Goal: Information Seeking & Learning: Check status

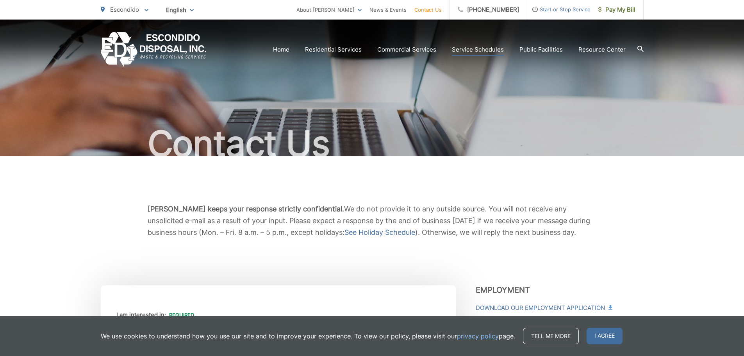
click at [479, 50] on link "Service Schedules" at bounding box center [478, 49] width 52 height 9
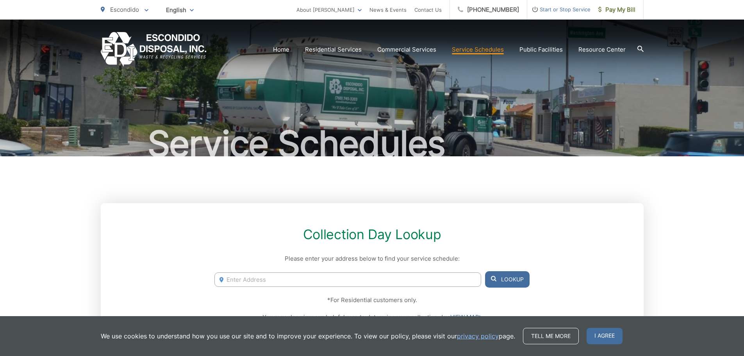
scroll to position [117, 0]
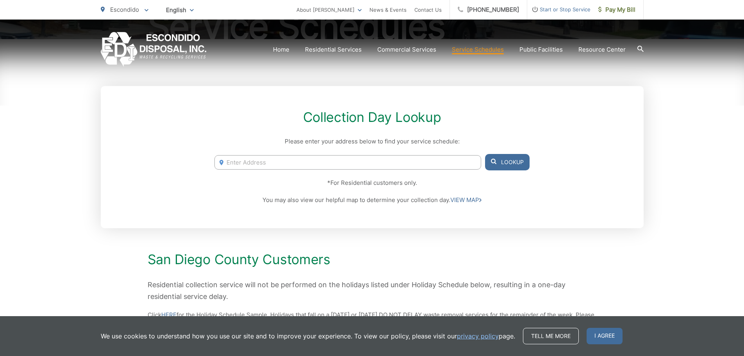
click at [292, 161] on input "Enter Address" at bounding box center [348, 162] width 266 height 14
click at [276, 165] on input "Enter Address" at bounding box center [348, 162] width 266 height 14
paste input "Quince St, Norlak Ave Escondido, CA"
drag, startPoint x: 290, startPoint y: 164, endPoint x: 386, endPoint y: 164, distance: 96.1
click at [386, 164] on input "Quince St, Norlak Ave Escondido, CA" at bounding box center [348, 162] width 266 height 14
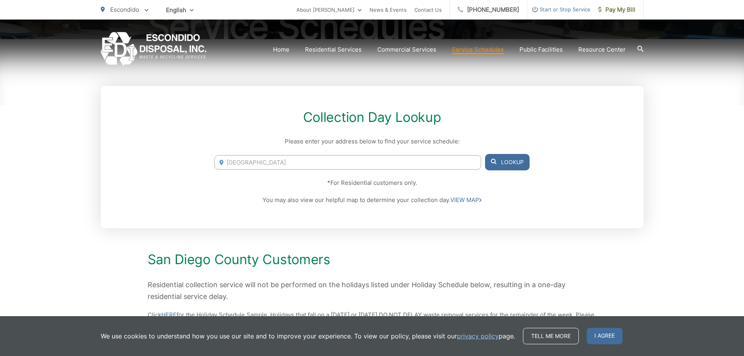
click at [497, 163] on button "Lookup" at bounding box center [507, 162] width 45 height 16
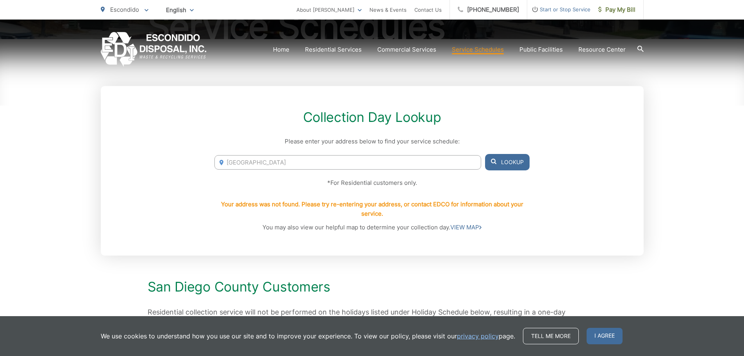
click at [497, 163] on button "Lookup" at bounding box center [507, 162] width 45 height 16
click at [288, 165] on input "Quince St, Norlak Ave" at bounding box center [348, 162] width 266 height 14
click at [297, 163] on input "Quince St, Norlak Ave" at bounding box center [348, 162] width 266 height 14
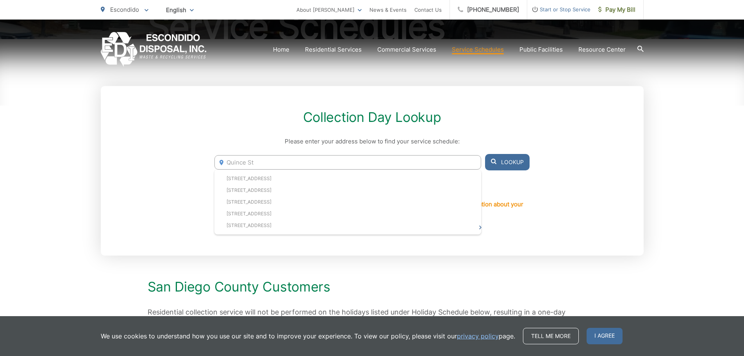
drag, startPoint x: 227, startPoint y: 163, endPoint x: 226, endPoint y: 159, distance: 4.8
click at [227, 163] on input "Quince St" at bounding box center [348, 162] width 266 height 14
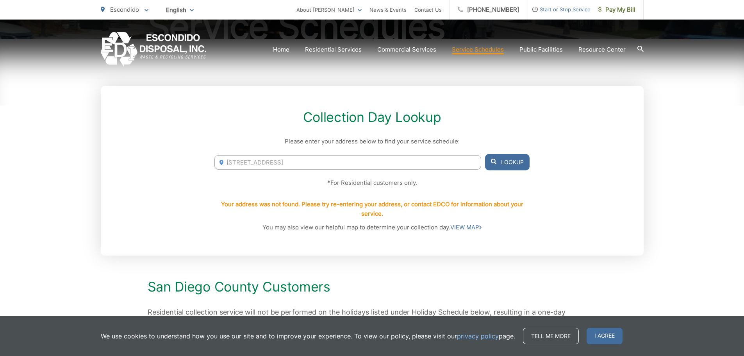
drag, startPoint x: 238, startPoint y: 161, endPoint x: 168, endPoint y: 172, distance: 70.0
click at [175, 172] on div "Collection Day Lookup Please enter your address below to find your service sche…" at bounding box center [372, 171] width 543 height 170
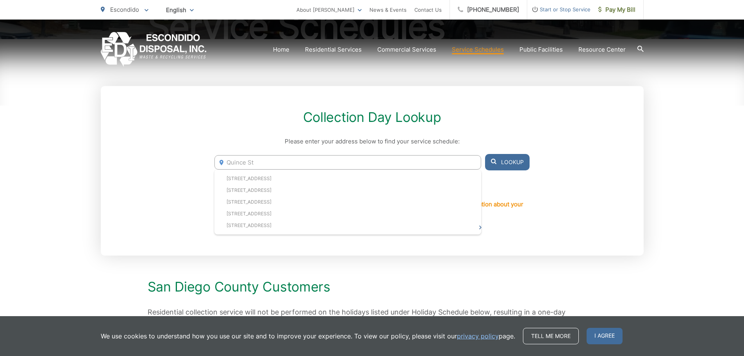
click at [494, 164] on span at bounding box center [493, 161] width 5 height 9
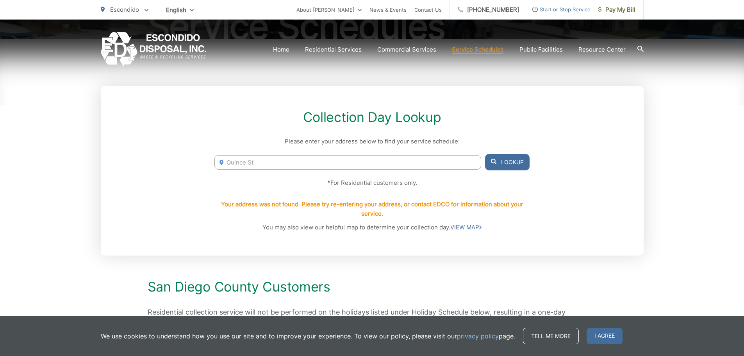
click at [494, 163] on icon at bounding box center [493, 161] width 5 height 5
click at [270, 157] on input "Quince St" at bounding box center [348, 162] width 266 height 14
drag, startPoint x: 279, startPoint y: 166, endPoint x: 284, endPoint y: 168, distance: 6.3
click at [282, 167] on input "Quince St" at bounding box center [348, 162] width 266 height 14
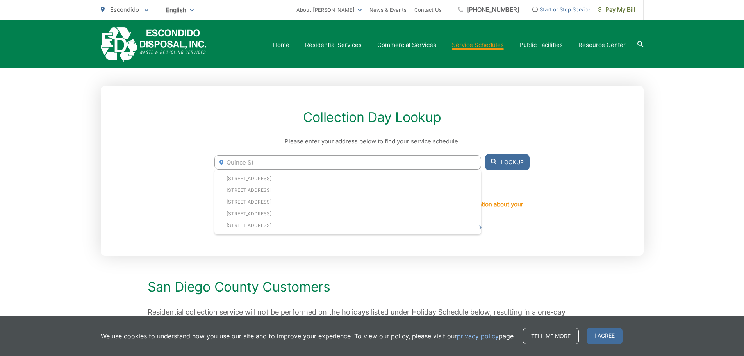
click at [226, 164] on input "Quince St" at bounding box center [348, 162] width 266 height 14
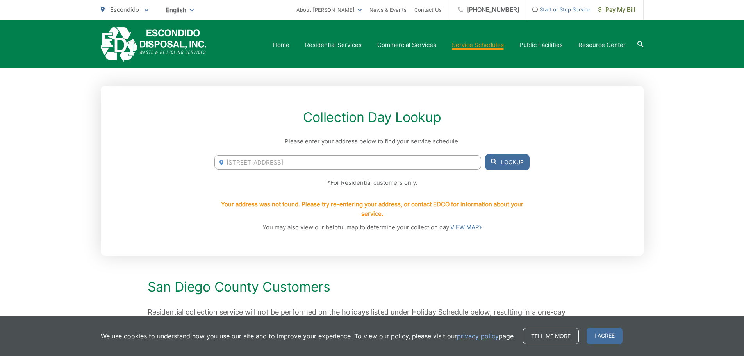
type input "3428 Quince St"
click at [525, 165] on button "Lookup" at bounding box center [507, 162] width 45 height 16
click at [473, 45] on link "Service Schedules" at bounding box center [478, 44] width 52 height 9
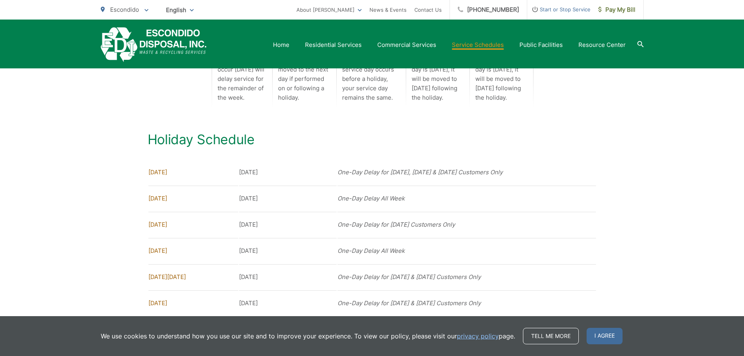
scroll to position [613, 0]
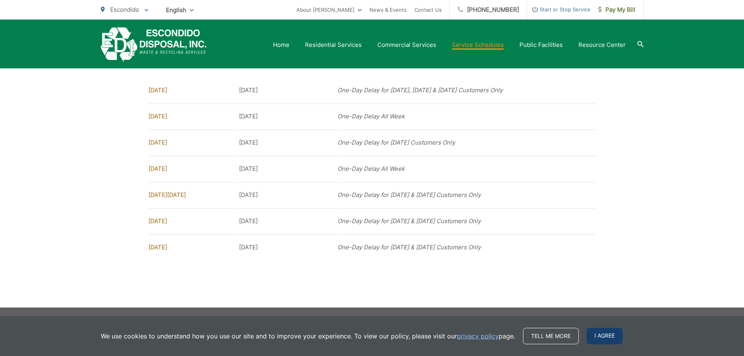
click at [602, 338] on span "I agree" at bounding box center [605, 336] width 36 height 16
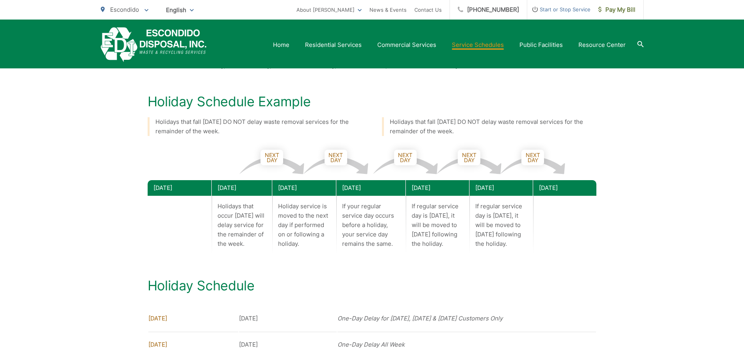
scroll to position [379, 0]
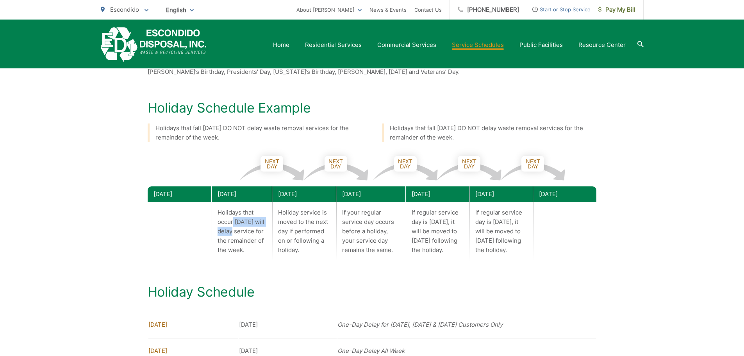
click at [236, 229] on p "Holidays that occur on Monday will delay service for the remainder of the week." at bounding box center [242, 231] width 61 height 59
click at [233, 253] on p "Holidays that occur on Monday will delay service for the remainder of the week." at bounding box center [242, 231] width 61 height 59
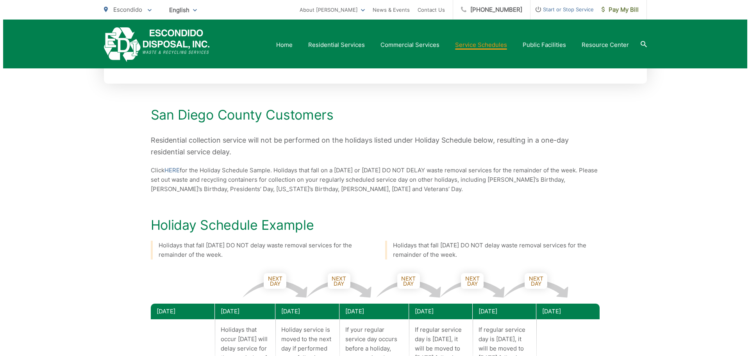
scroll to position [145, 0]
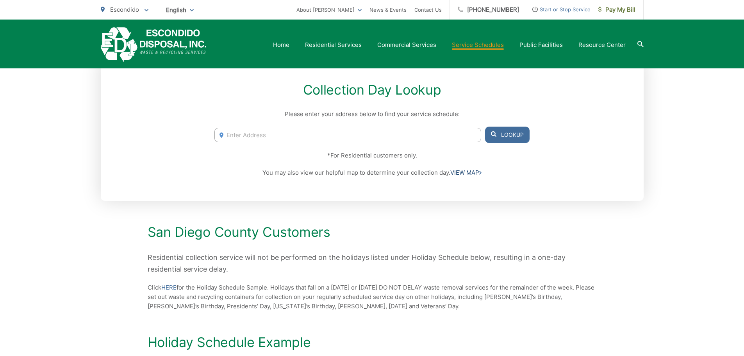
click at [471, 177] on link "VIEW MAP" at bounding box center [466, 172] width 31 height 9
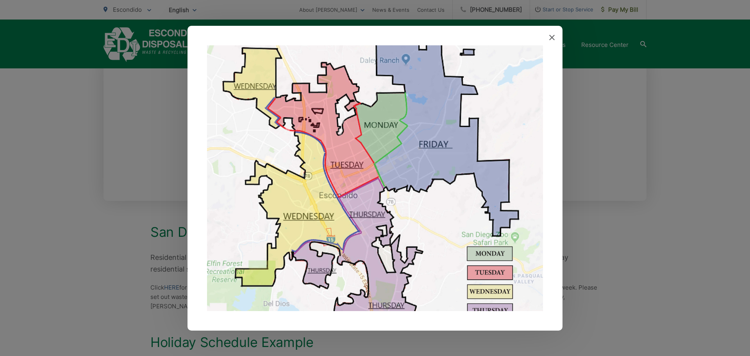
scroll to position [63, 0]
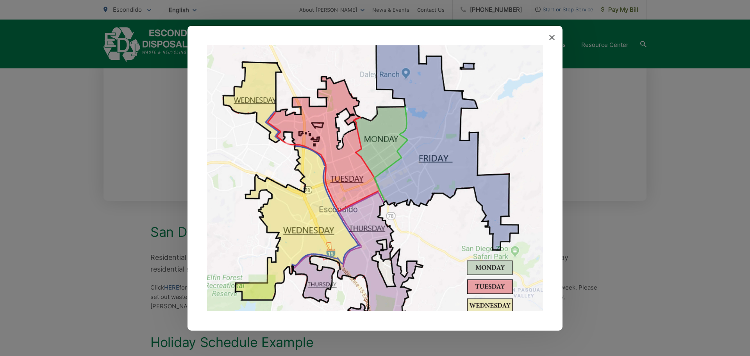
click at [365, 211] on img at bounding box center [375, 169] width 336 height 375
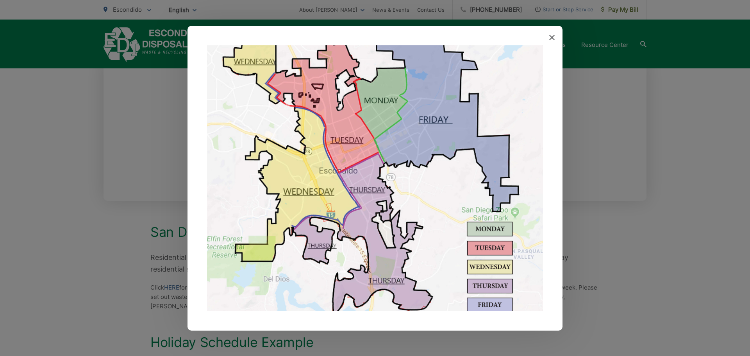
scroll to position [102, 0]
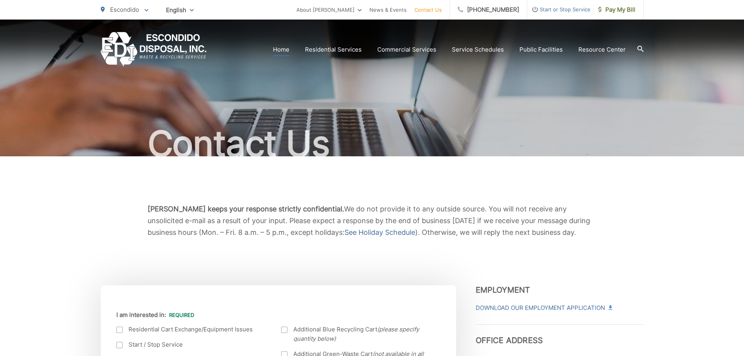
click at [289, 49] on link "Home" at bounding box center [281, 49] width 16 height 9
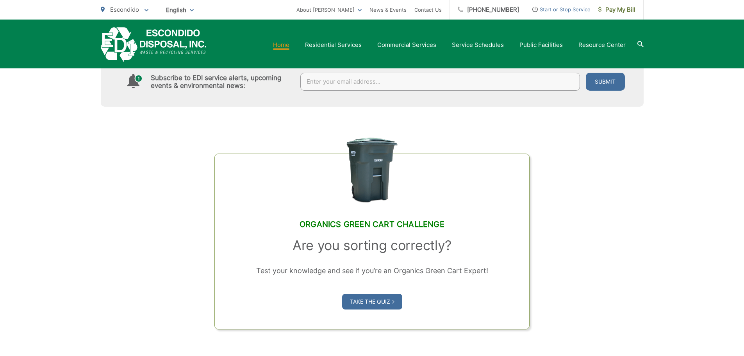
scroll to position [420, 0]
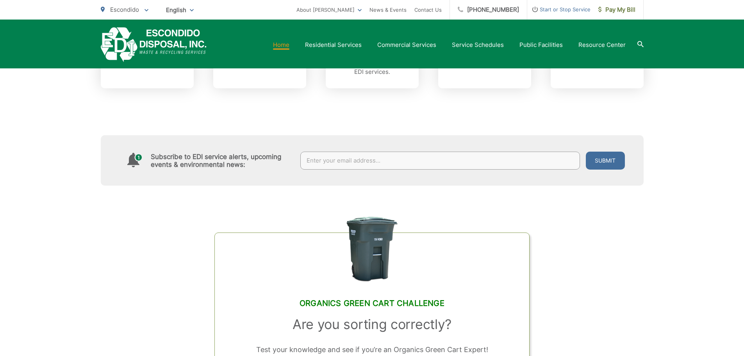
click at [392, 35] on div "Home Residential Services Curbside Pickup Recycling Organic Recycling Trash Hou…" at bounding box center [372, 44] width 543 height 35
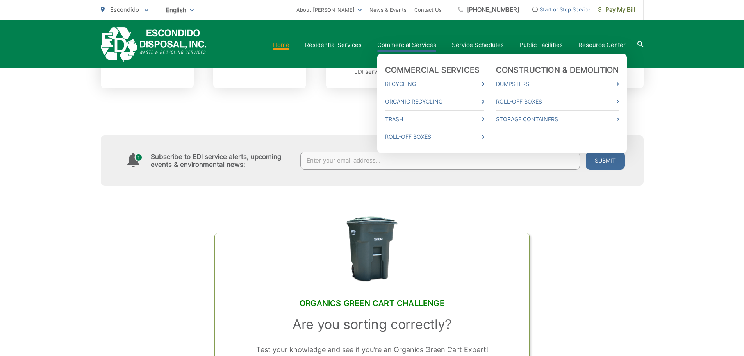
click at [396, 47] on link "Commercial Services" at bounding box center [406, 44] width 59 height 9
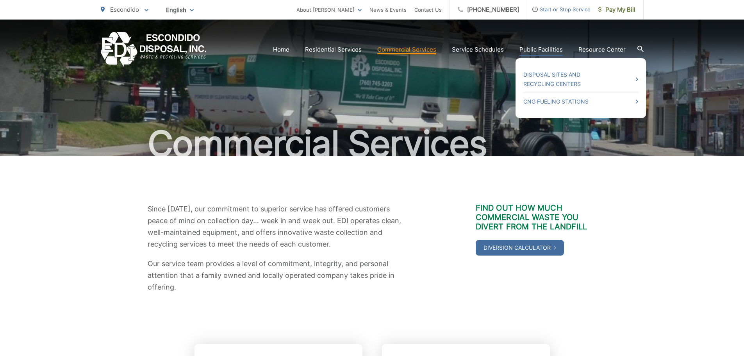
click at [539, 53] on link "Public Facilities" at bounding box center [541, 49] width 43 height 9
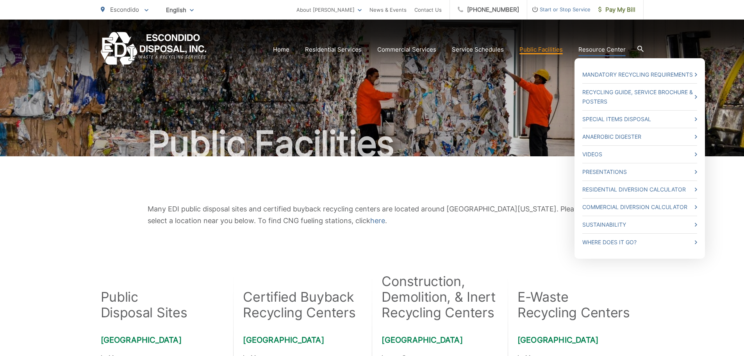
click at [593, 52] on link "Resource Center" at bounding box center [602, 49] width 47 height 9
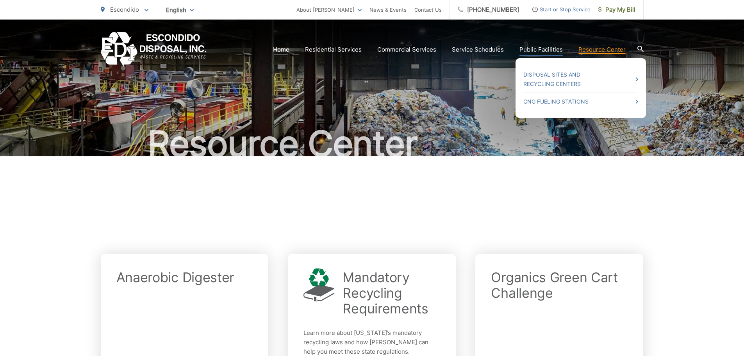
click at [544, 51] on link "Public Facilities" at bounding box center [541, 49] width 43 height 9
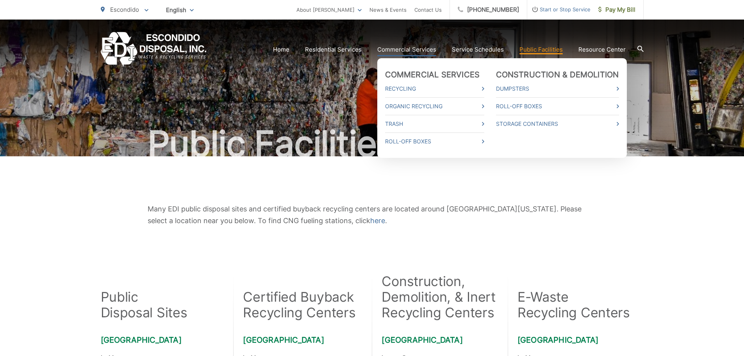
click at [398, 47] on link "Commercial Services" at bounding box center [406, 49] width 59 height 9
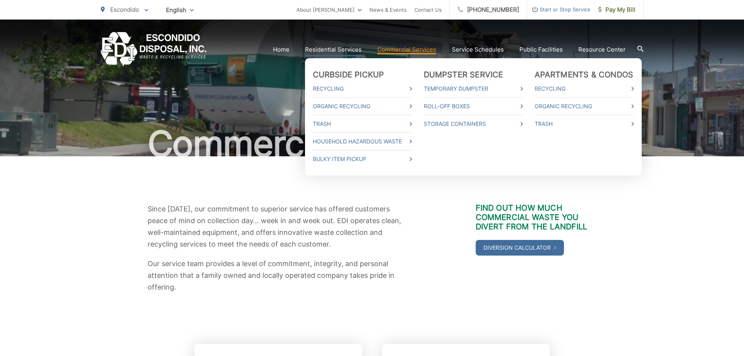
click at [331, 47] on link "Residential Services" at bounding box center [333, 49] width 57 height 9
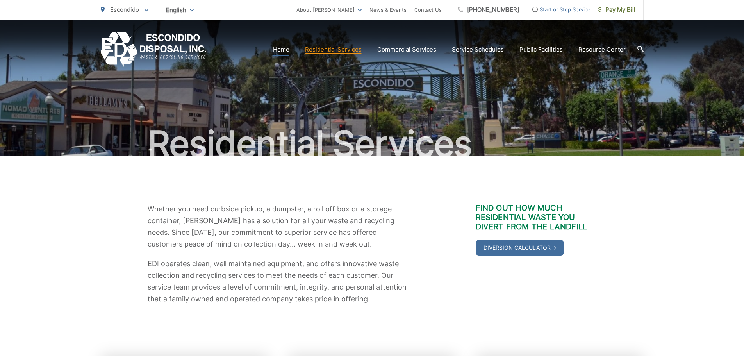
click at [278, 52] on link "Home" at bounding box center [281, 49] width 16 height 9
